Goal: Information Seeking & Learning: Learn about a topic

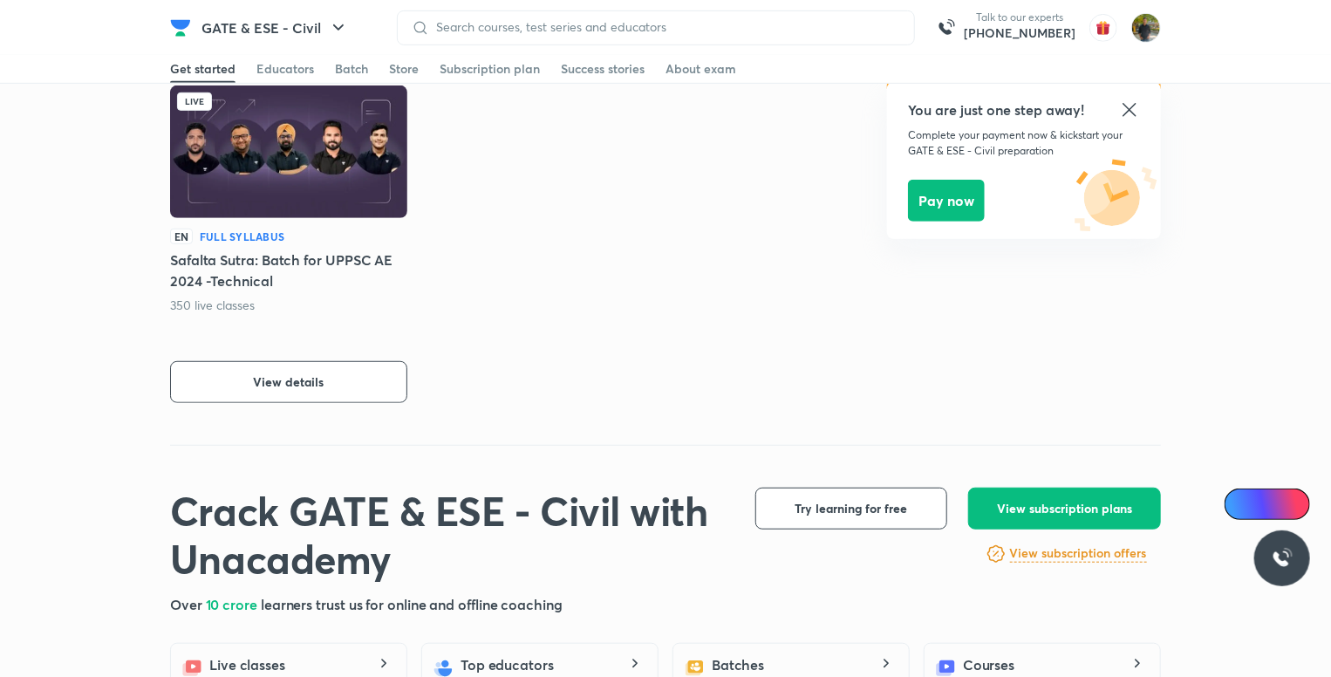
click at [1133, 112] on icon at bounding box center [1128, 109] width 13 height 13
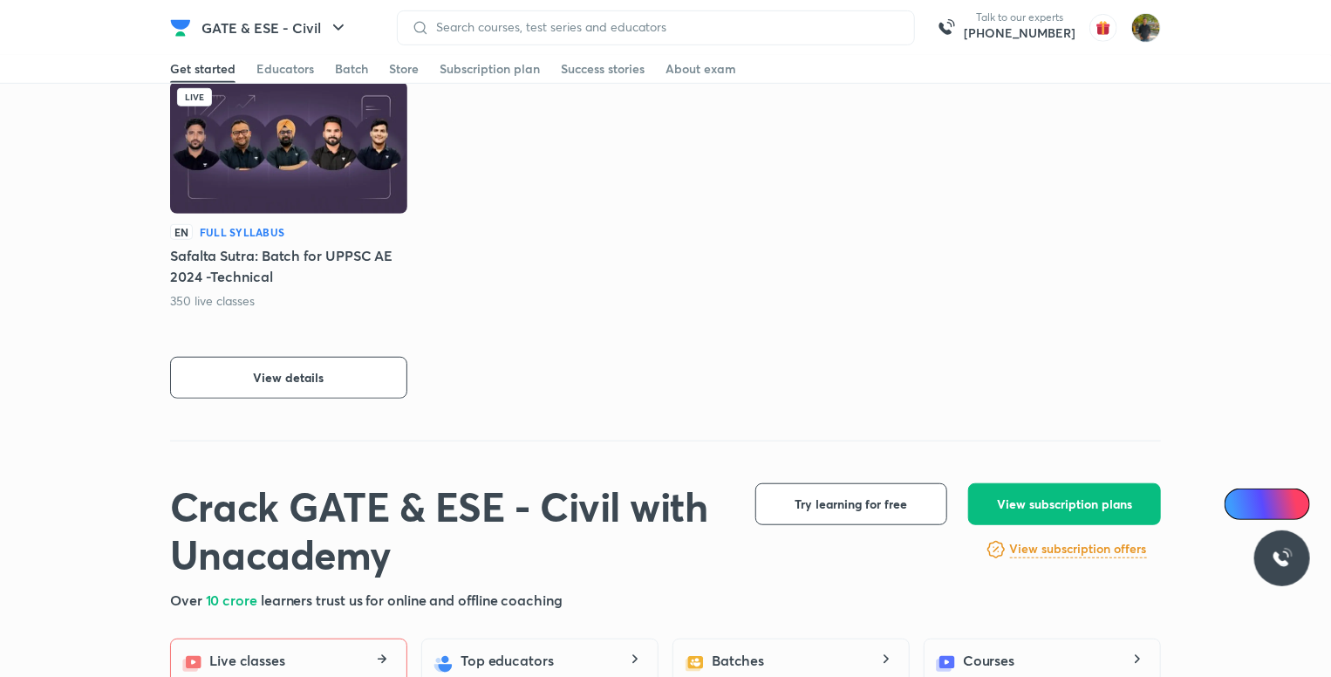
scroll to position [436, 0]
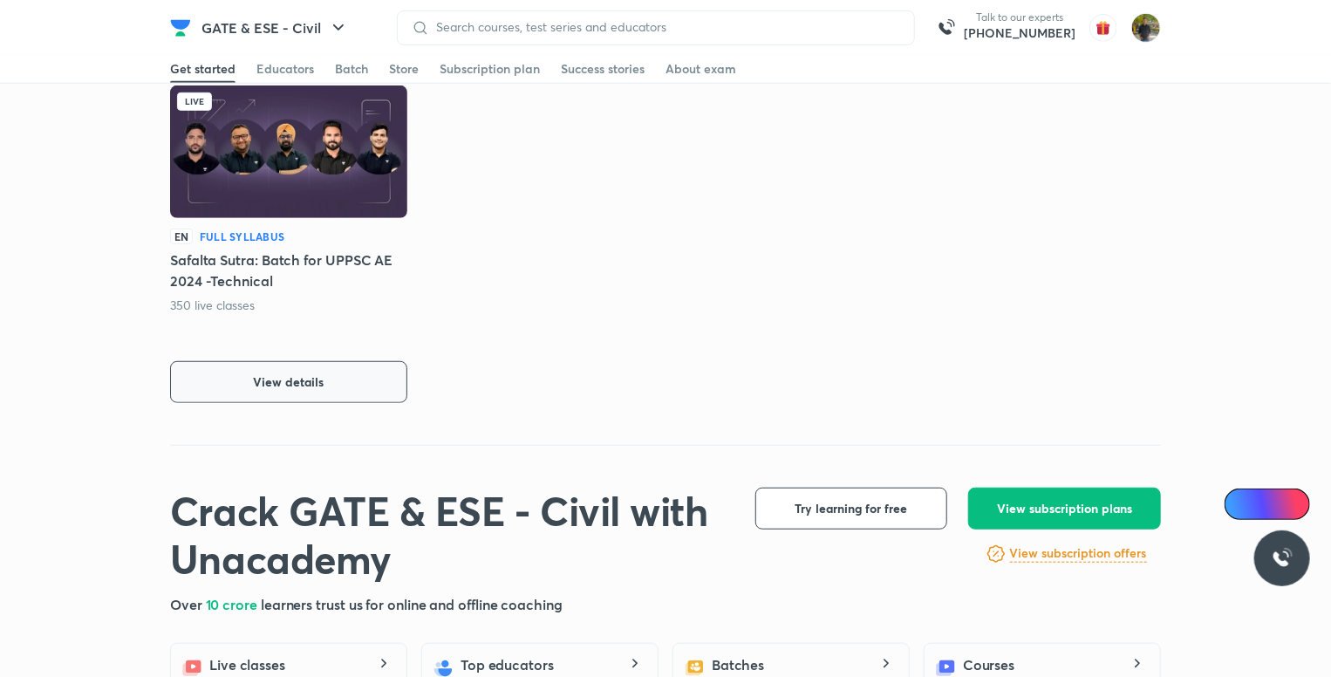
click at [310, 385] on span "View details" at bounding box center [289, 381] width 71 height 17
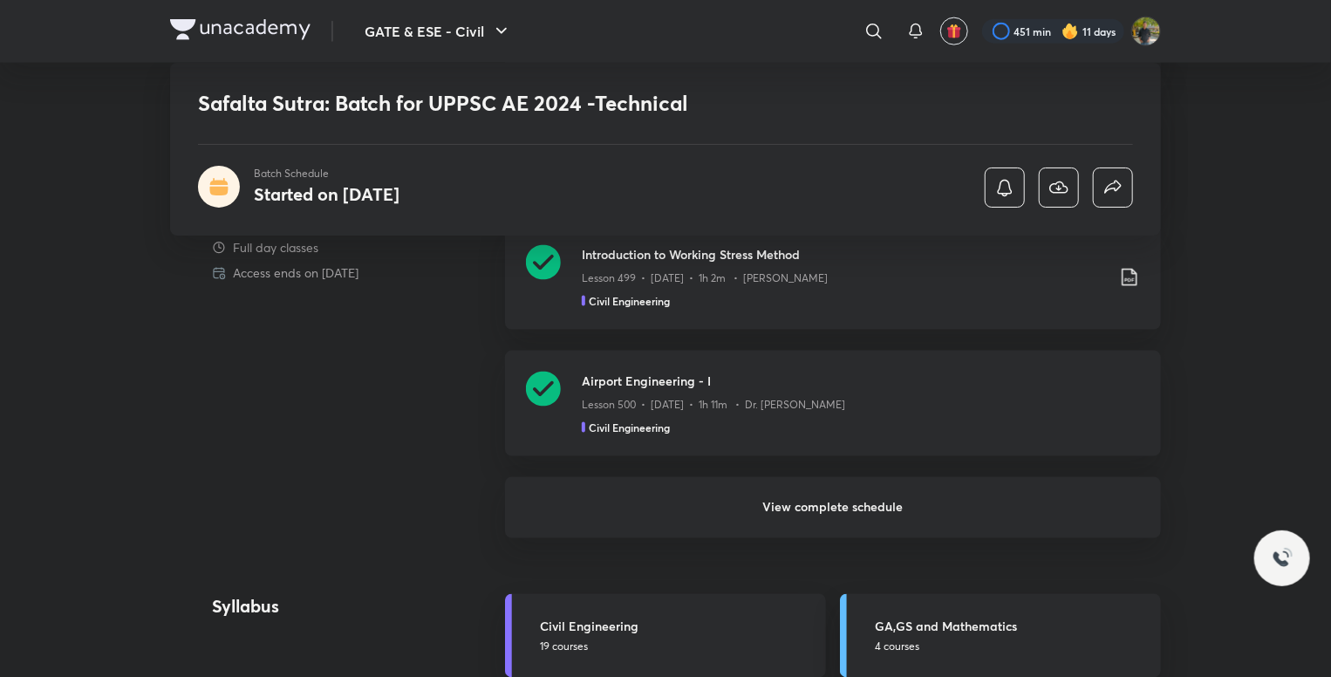
click at [855, 501] on h6 "View complete schedule" at bounding box center [833, 507] width 656 height 61
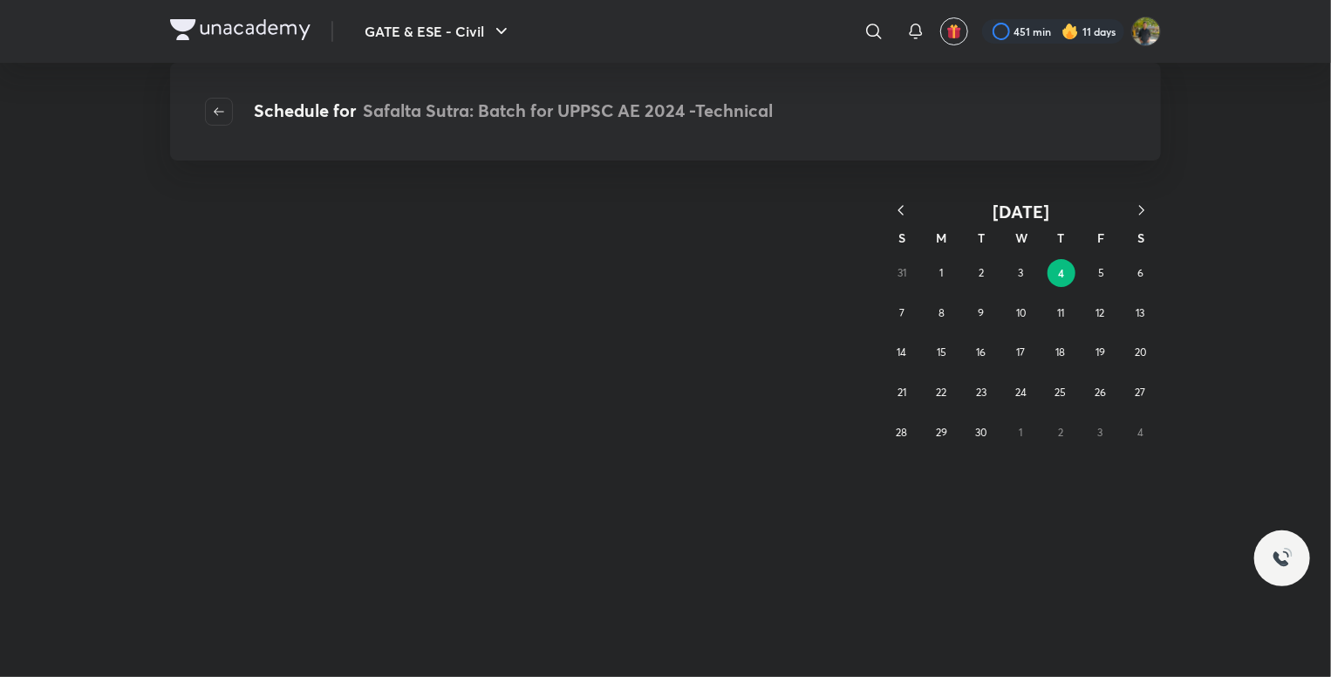
click at [860, 503] on div "September 2025 S M T W T F S 31 1 2 3 4 5 6 7 8 9 10 11 12 13 14 15 16 17 18 19…" at bounding box center [665, 435] width 1331 height 481
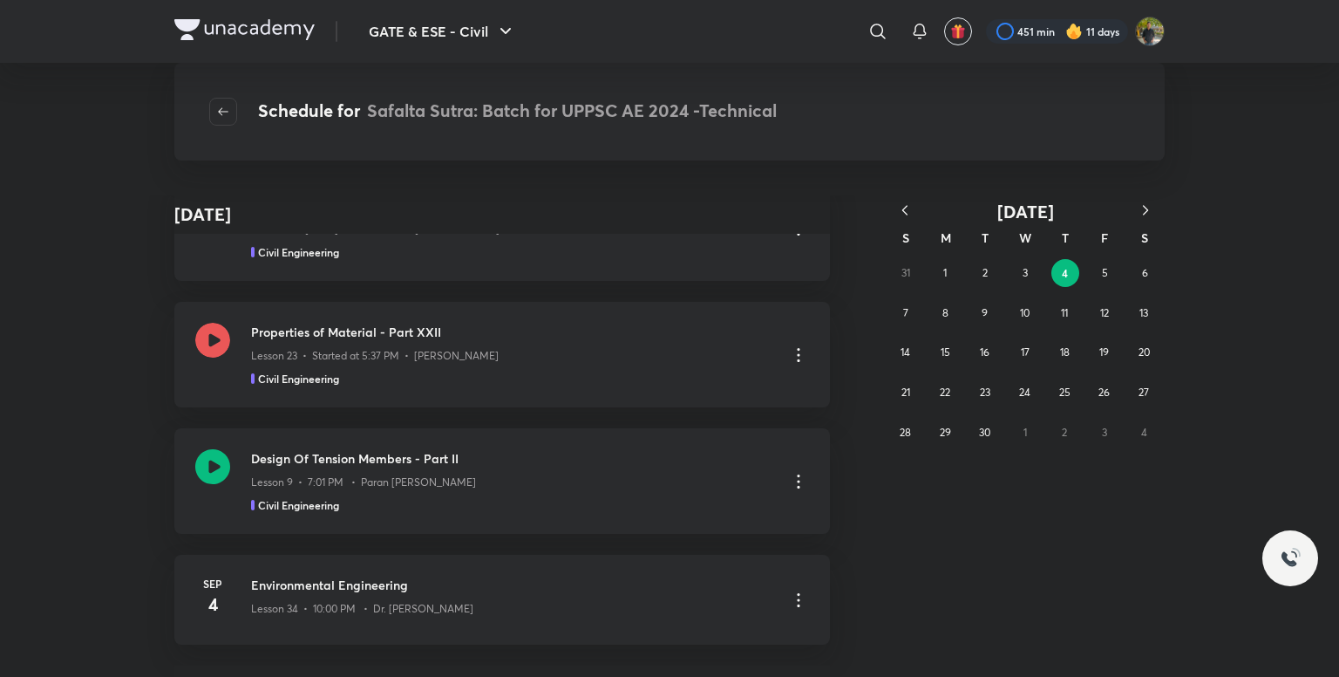
scroll to position [698, 0]
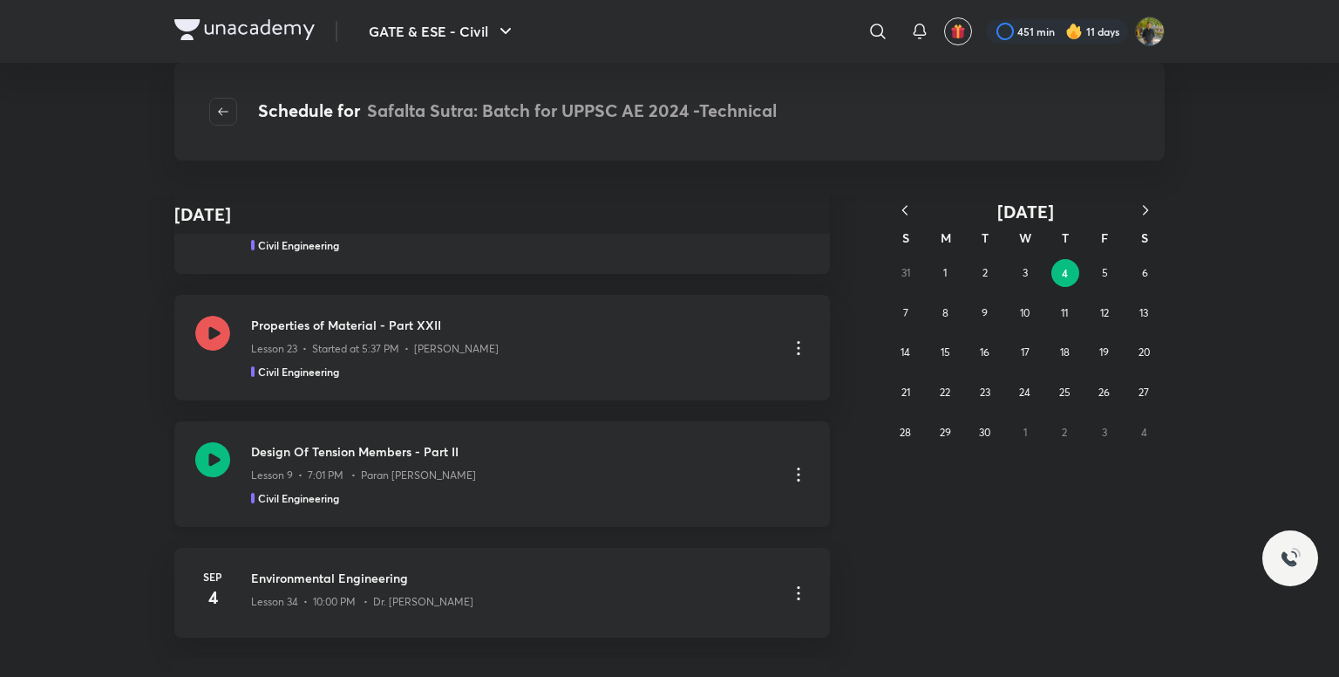
click at [634, 472] on div "Lesson 9 • 7:01 PM • Paran Raj Bhatia" at bounding box center [512, 471] width 523 height 23
